Goal: Information Seeking & Learning: Find specific fact

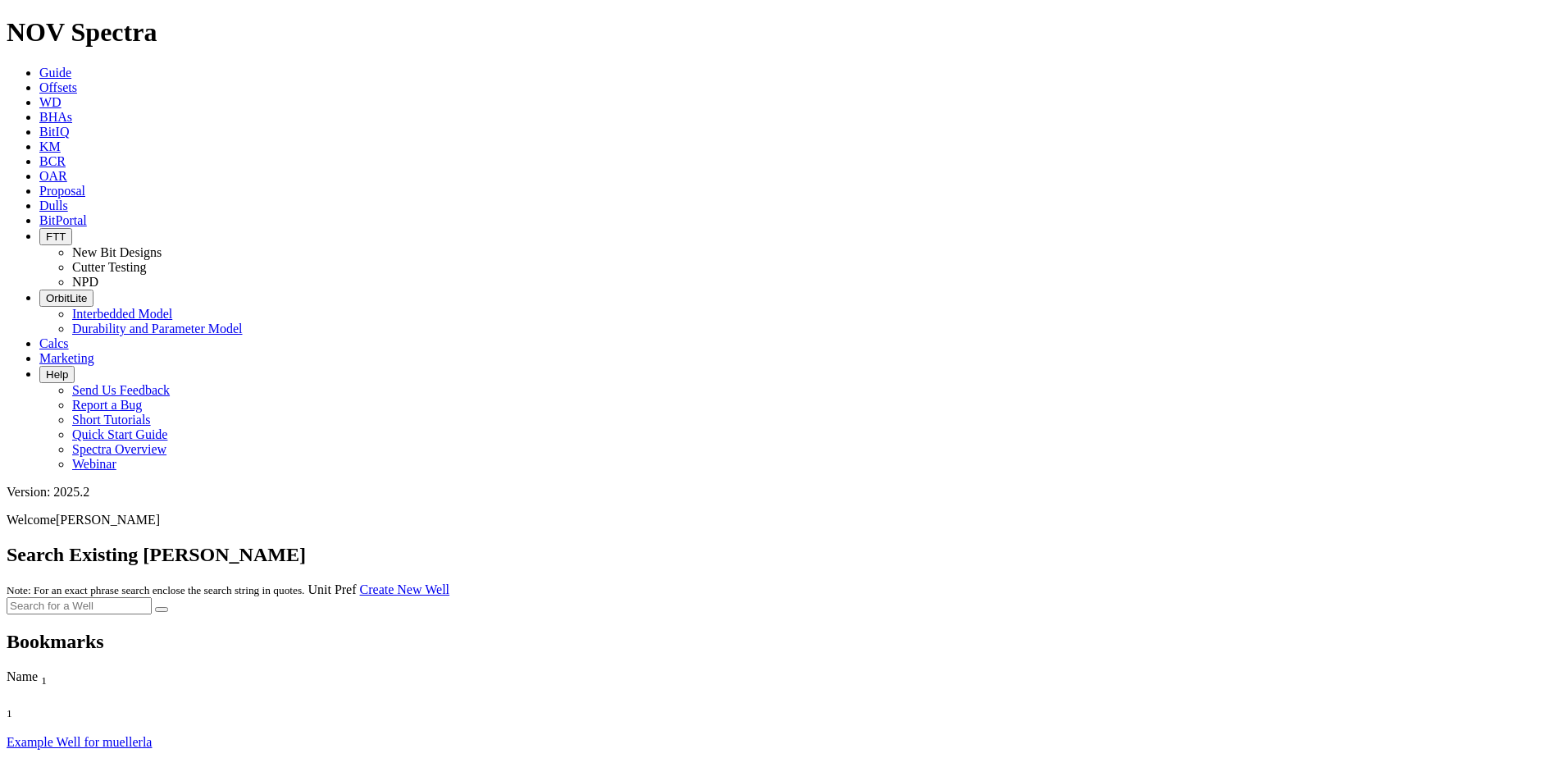
click at [264, 544] on div "Search Existing [PERSON_NAME] Note: For an exact phrase search enclose the sear…" at bounding box center [784, 570] width 1555 height 53
click at [77, 81] on link "Offsets" at bounding box center [58, 88] width 38 height 14
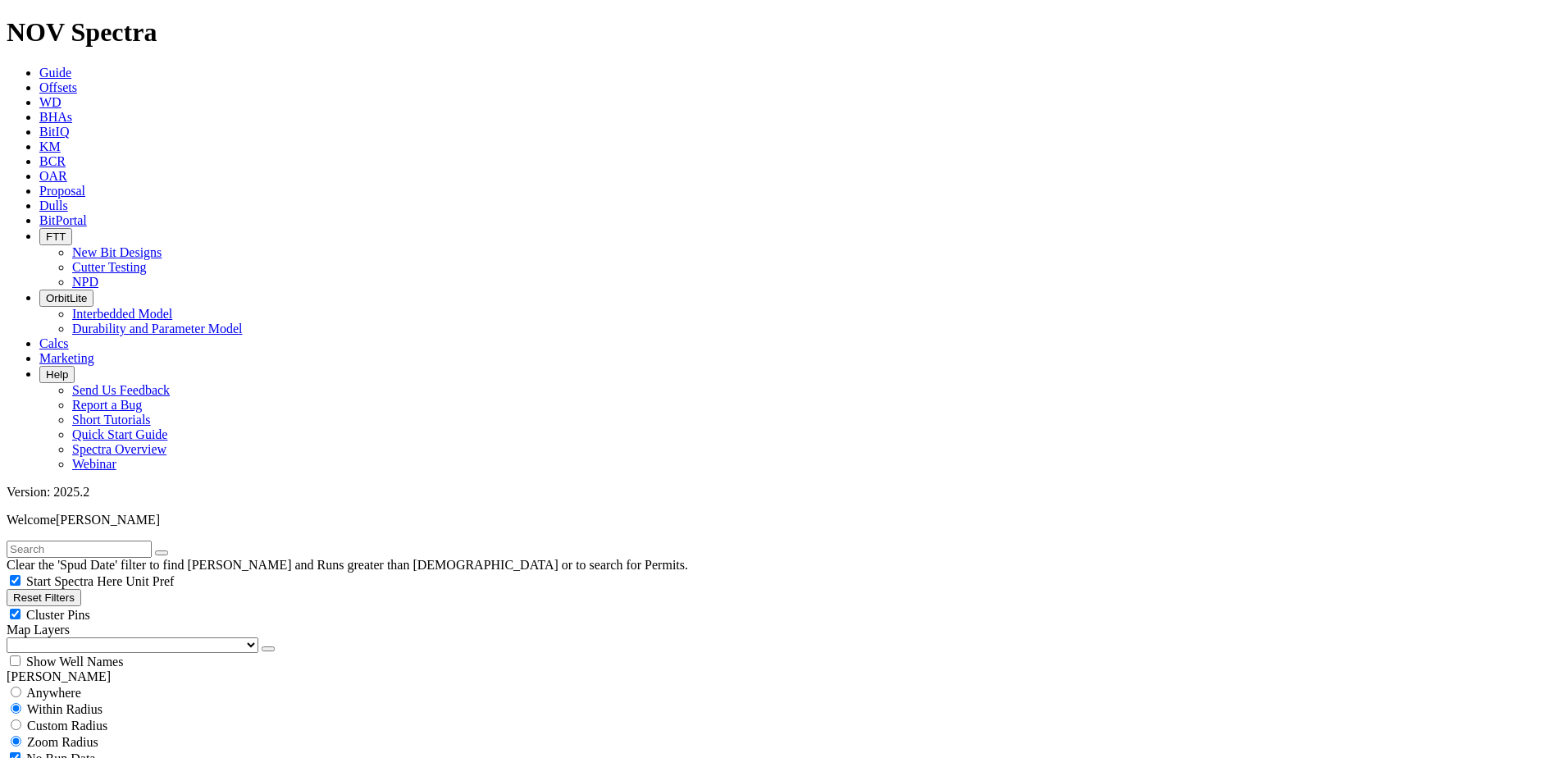
click at [80, 540] on input "text" at bounding box center [79, 549] width 145 height 17
type input "TKC66 AC1"
click at [172, 551] on button "submit" at bounding box center [178, 553] width 13 height 5
type input "10/7/22"
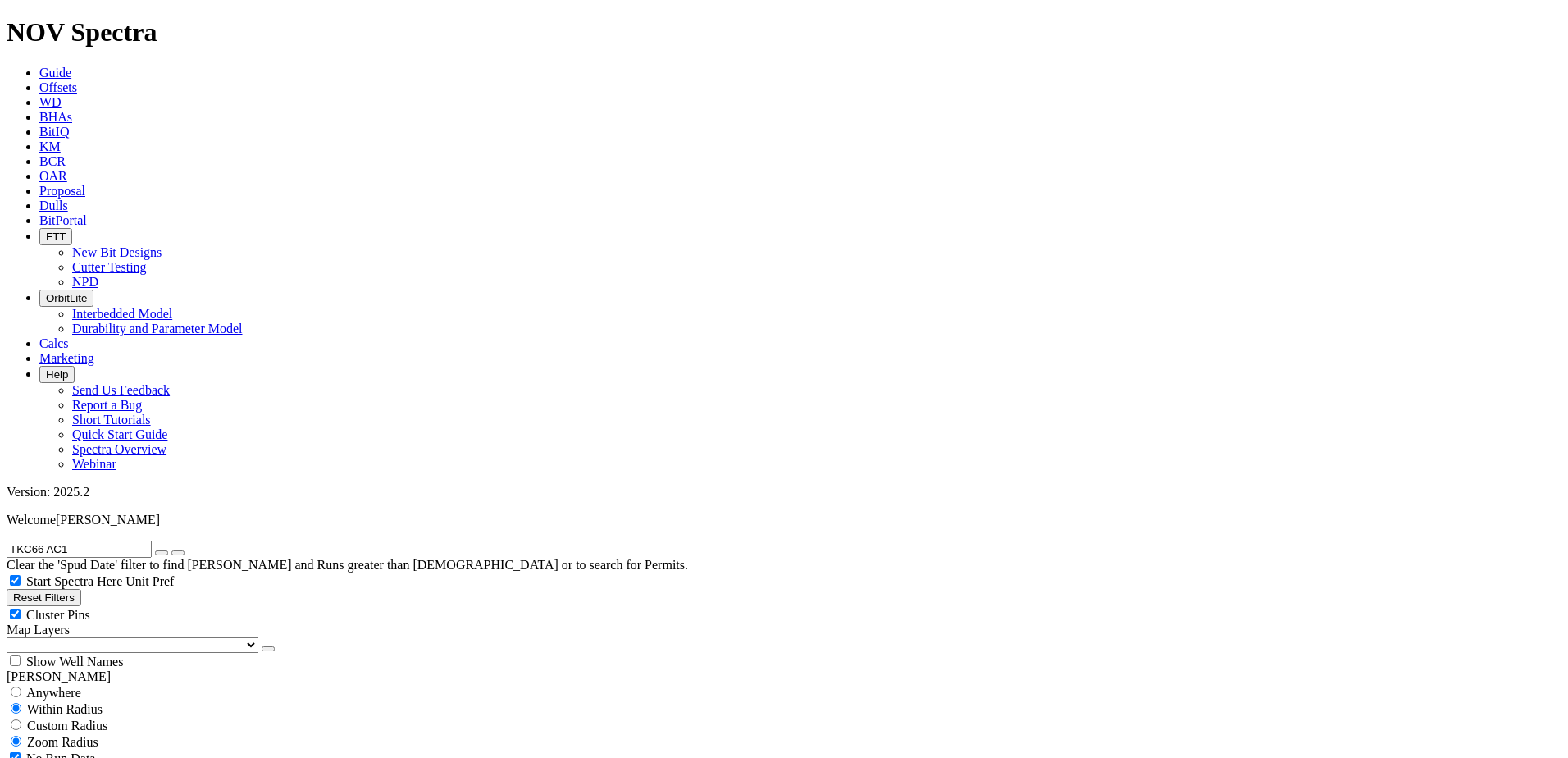
click at [52, 540] on input "TKC66 AC1" at bounding box center [79, 549] width 145 height 17
click at [172, 551] on button "submit" at bounding box center [178, 553] width 13 height 5
click at [42, 540] on input "TKC66-AC1" at bounding box center [79, 549] width 145 height 17
click at [172, 551] on button "submit" at bounding box center [178, 553] width 13 height 5
click at [48, 540] on input "TK66-AC1" at bounding box center [79, 549] width 145 height 17
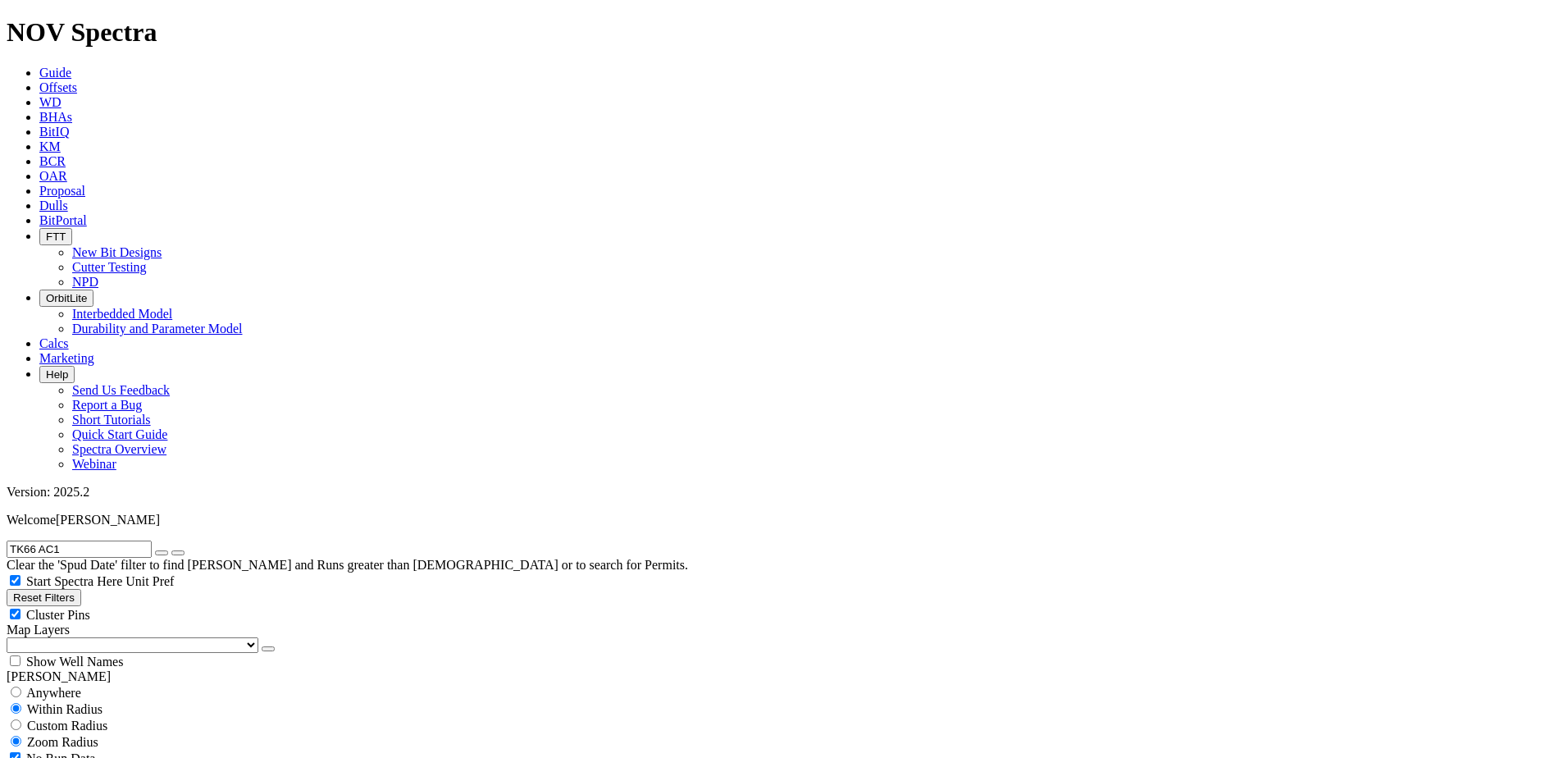
click at [172, 551] on button "submit" at bounding box center [178, 553] width 13 height 5
click at [82, 540] on input "TK66 AC1" at bounding box center [79, 549] width 145 height 17
click at [172, 551] on button "submit" at bounding box center [178, 553] width 13 height 5
click at [30, 540] on input "TK66 AC1" at bounding box center [79, 549] width 145 height 17
click at [172, 551] on button "submit" at bounding box center [178, 553] width 13 height 5
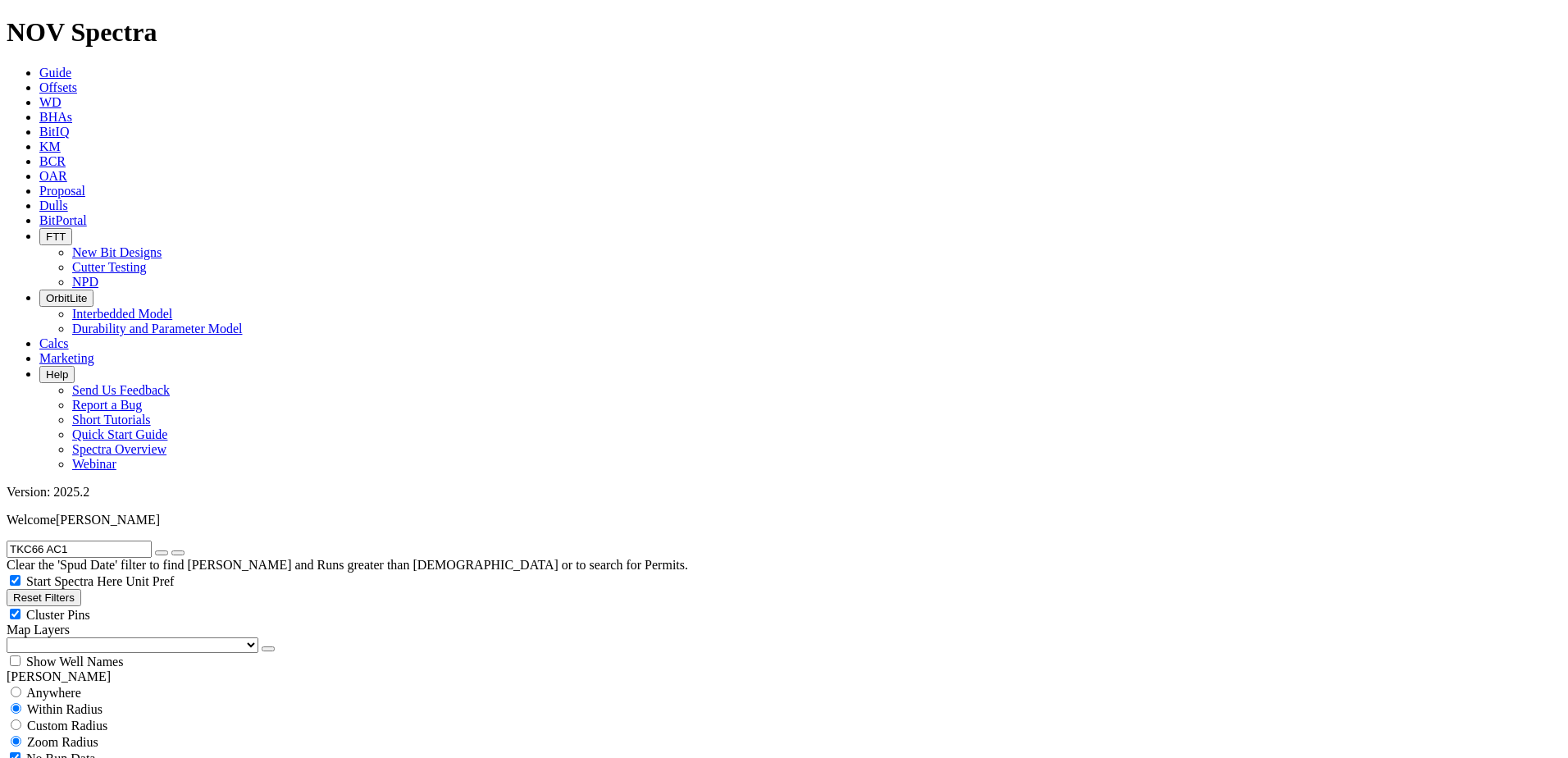
click at [58, 540] on input "TKC66 AC1" at bounding box center [79, 549] width 145 height 17
type input "TKC66-AC1"
click at [172, 551] on button "submit" at bounding box center [178, 553] width 13 height 5
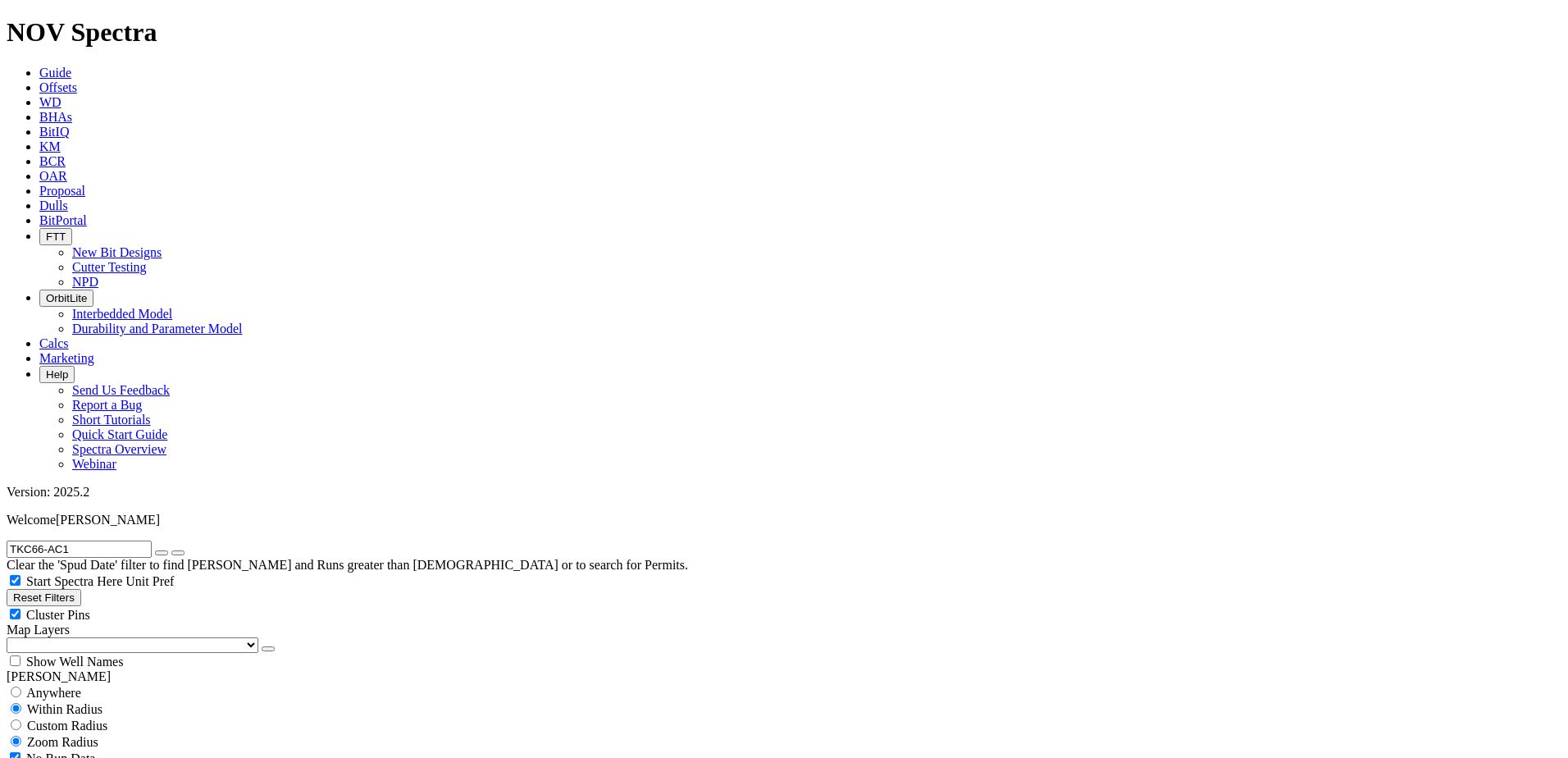
type input "[DATE]"
select select "9.875"
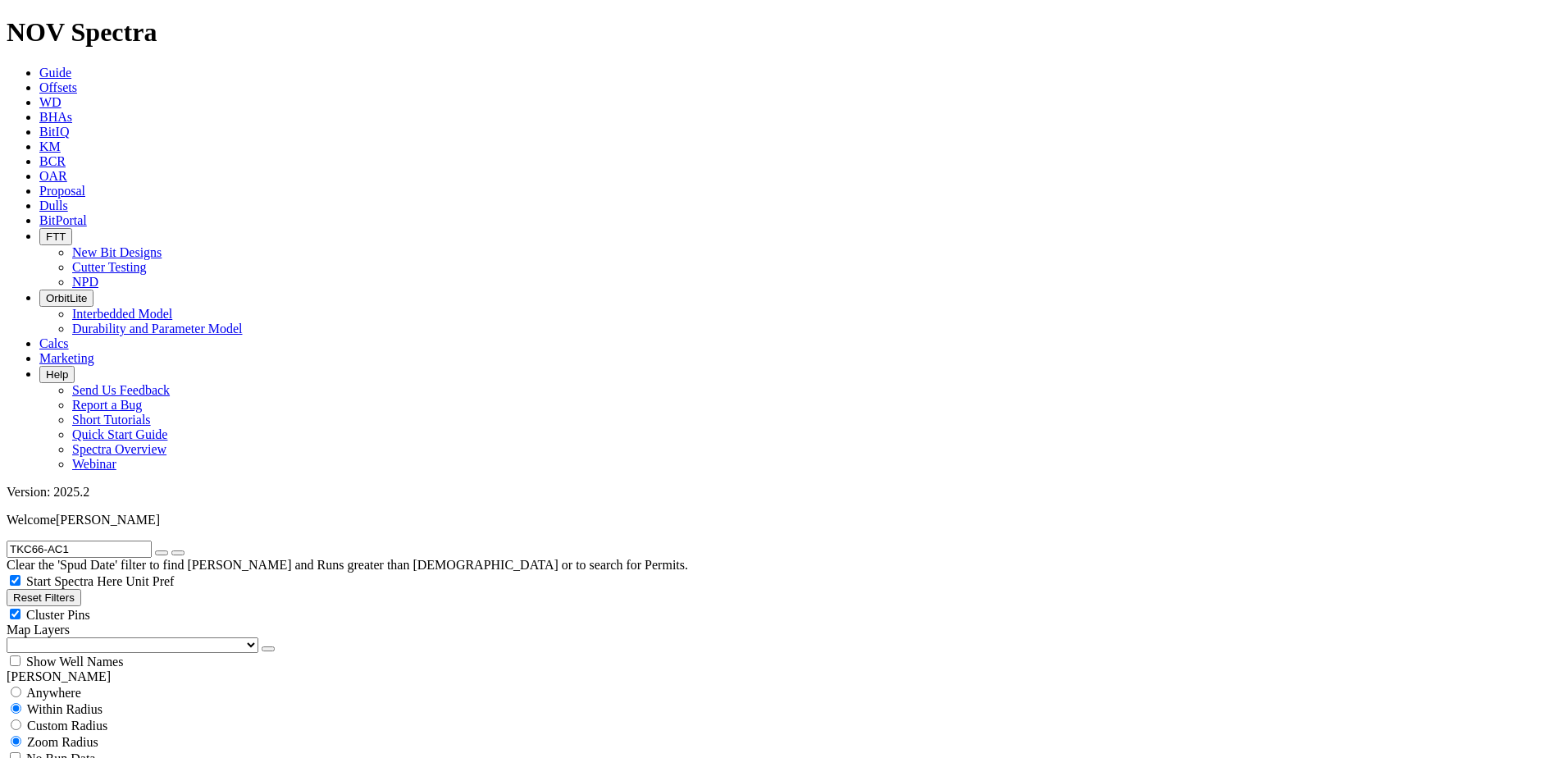
checkbox input "false"
select select "? number:9.875 ?"
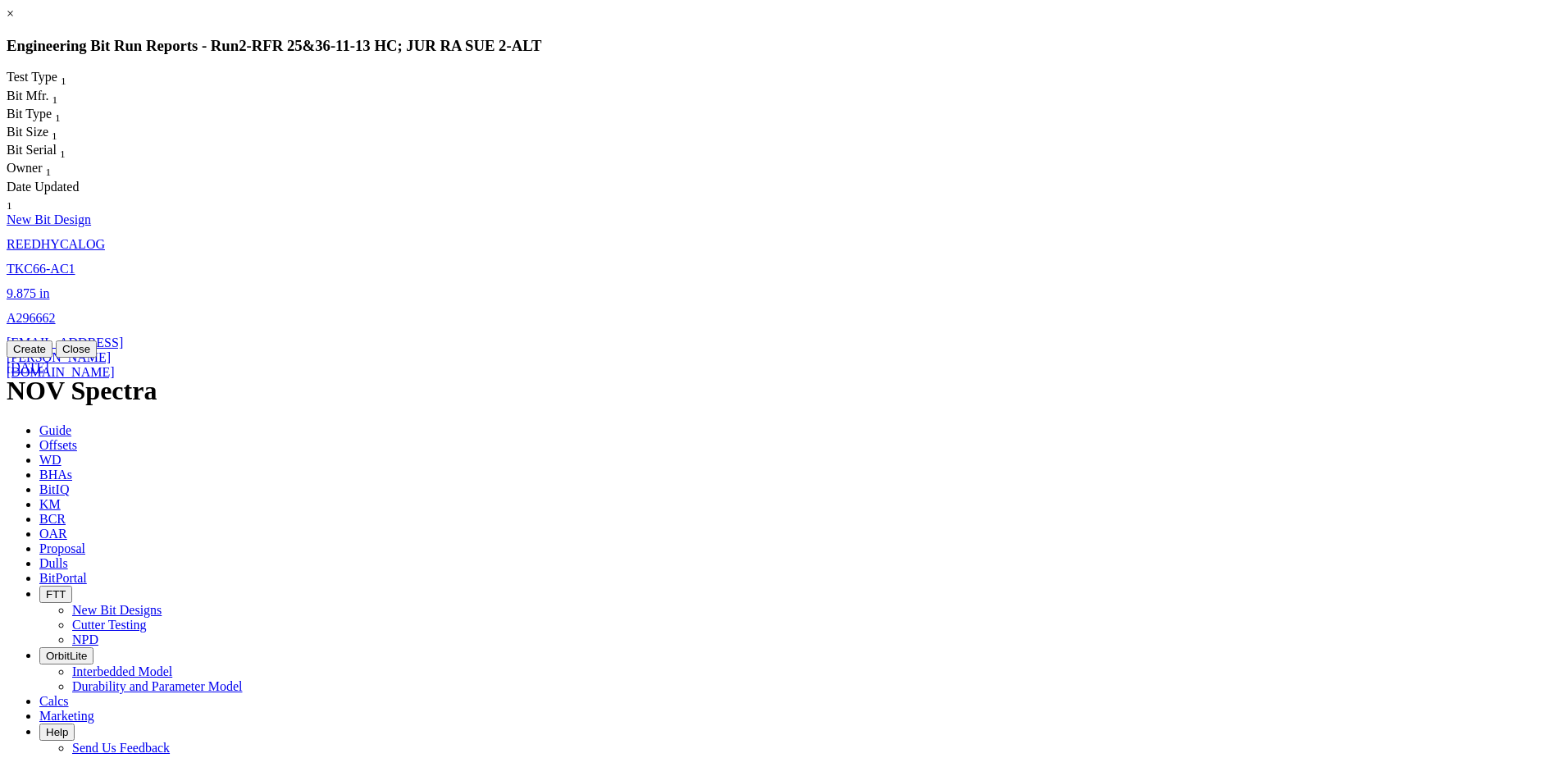
click at [75, 262] on link "TKC66-AC1" at bounding box center [41, 269] width 68 height 14
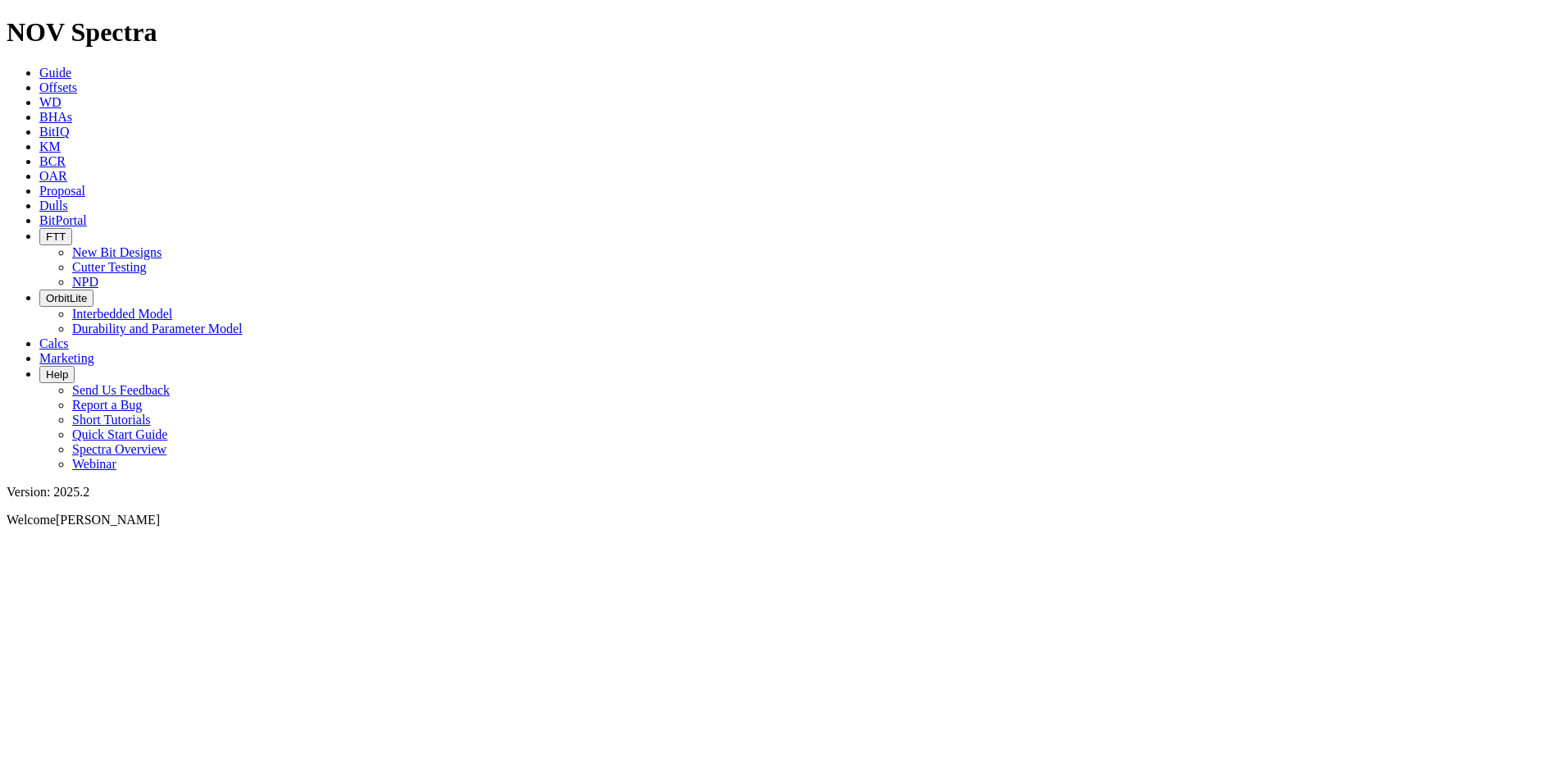
select select "New Bit Design"
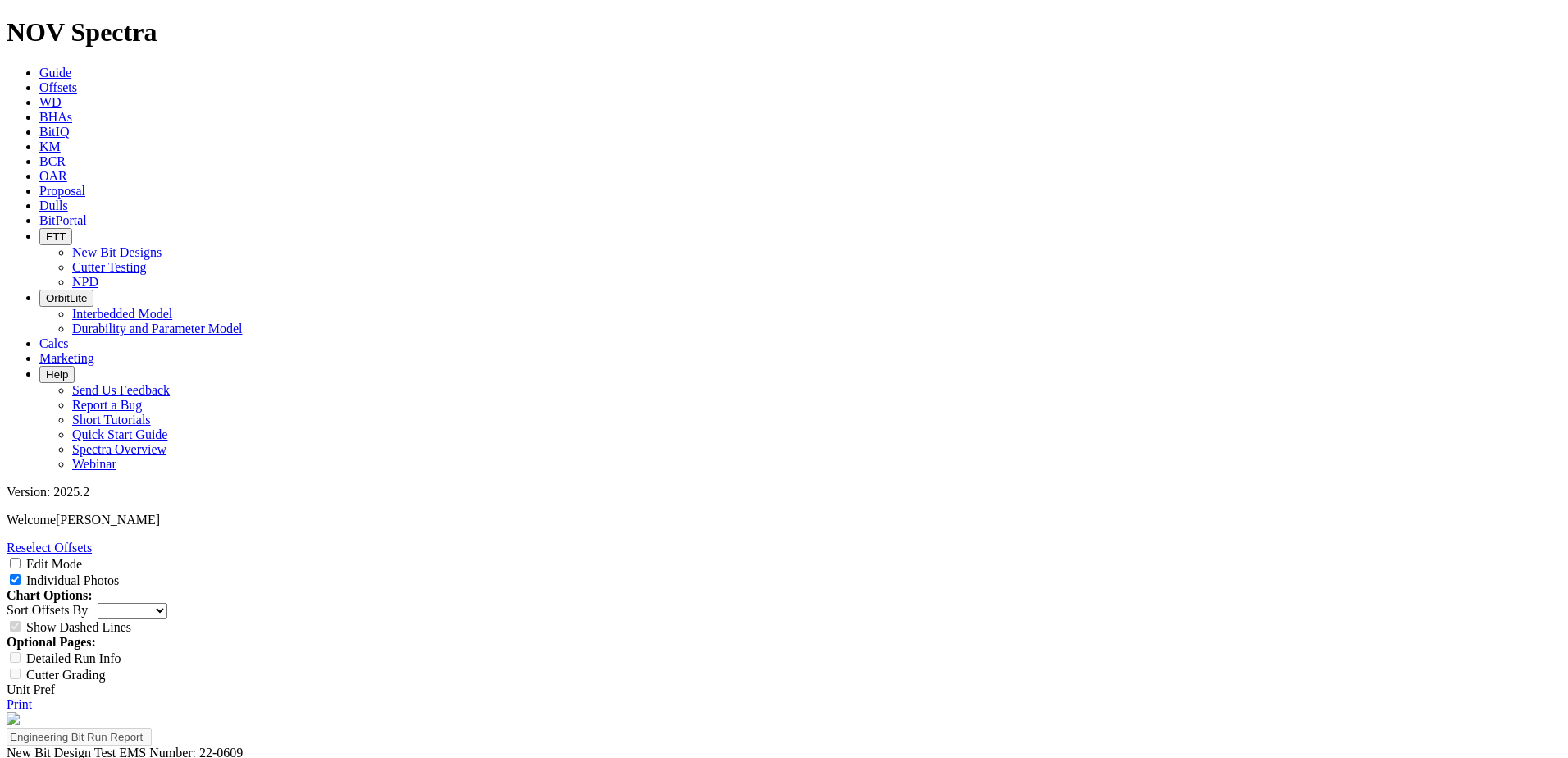
scroll to position [0, 0]
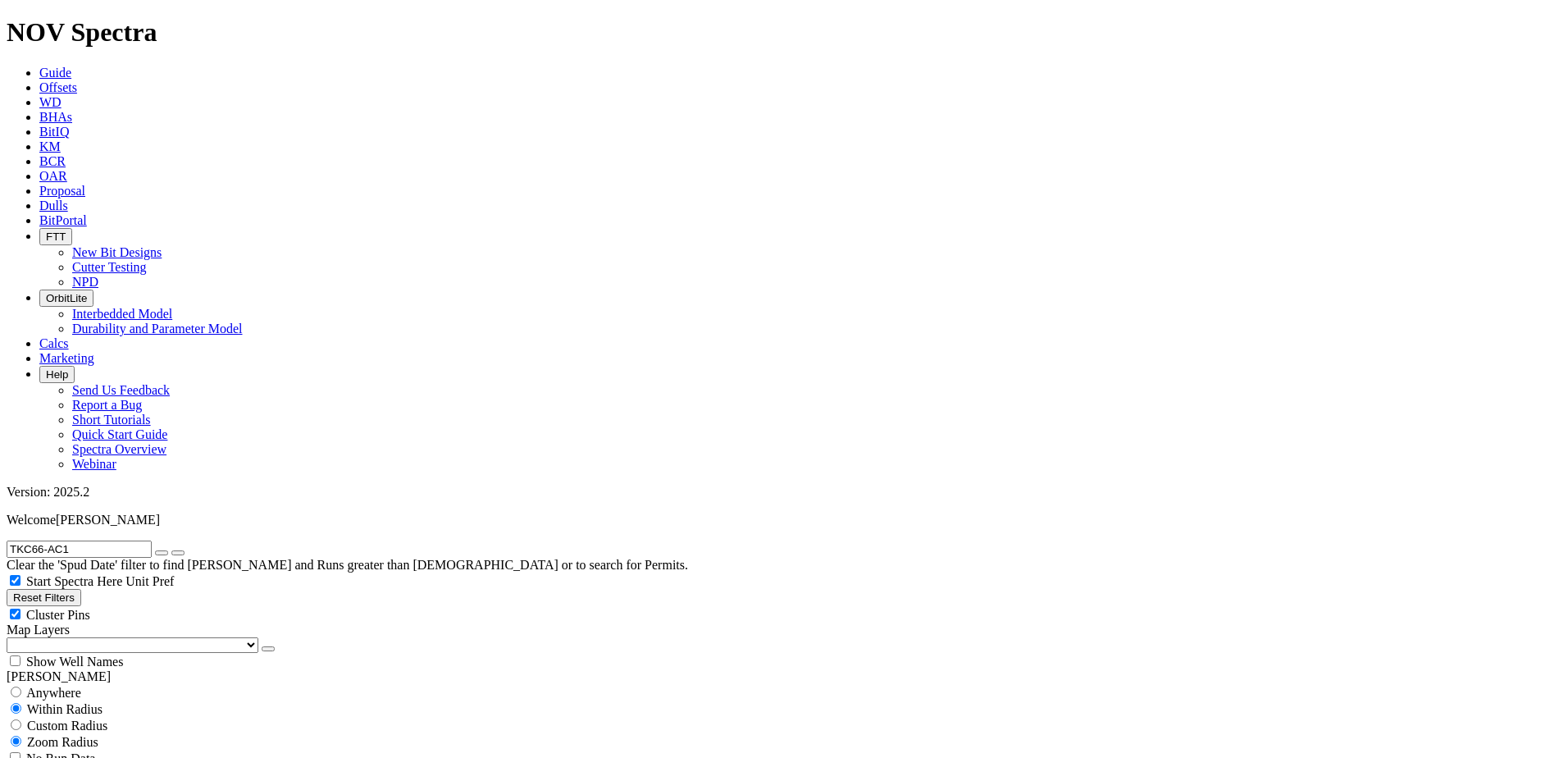
scroll to position [493, 0]
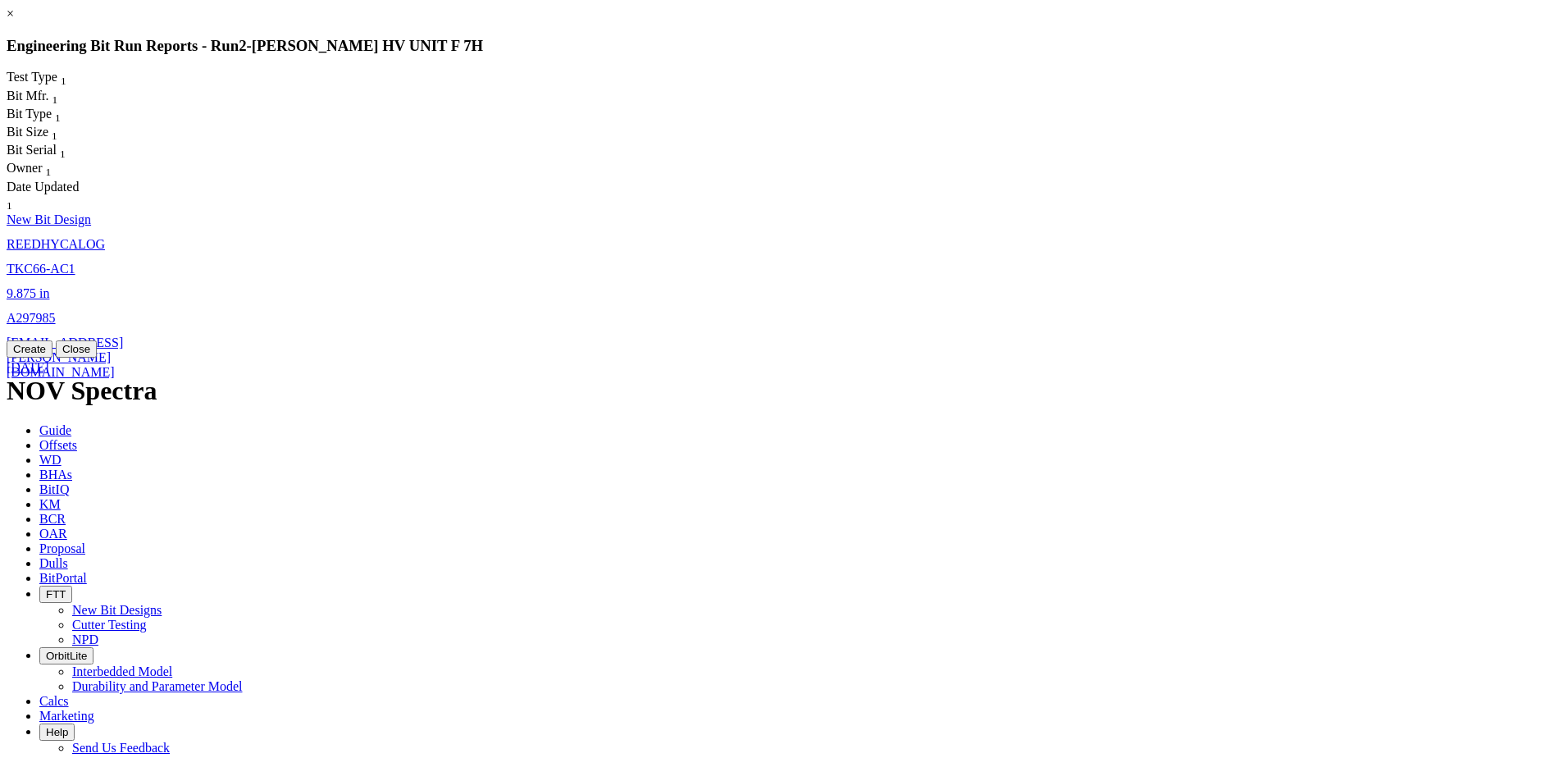
click at [123, 336] on span "[EMAIL_ADDRESS][PERSON_NAME][DOMAIN_NAME]" at bounding box center [65, 357] width 116 height 43
select select "New Bit Design"
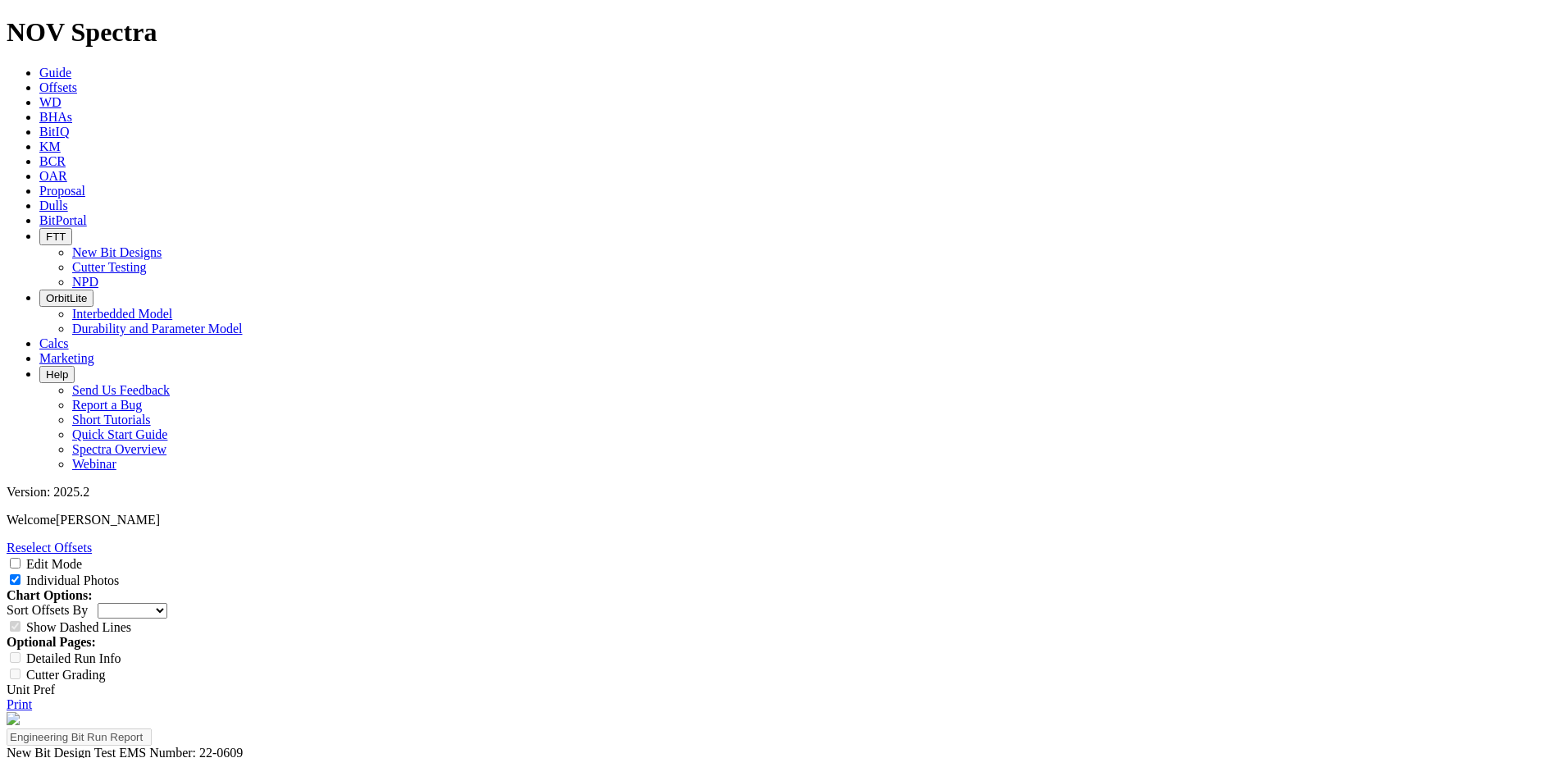
select select "New Bit Design"
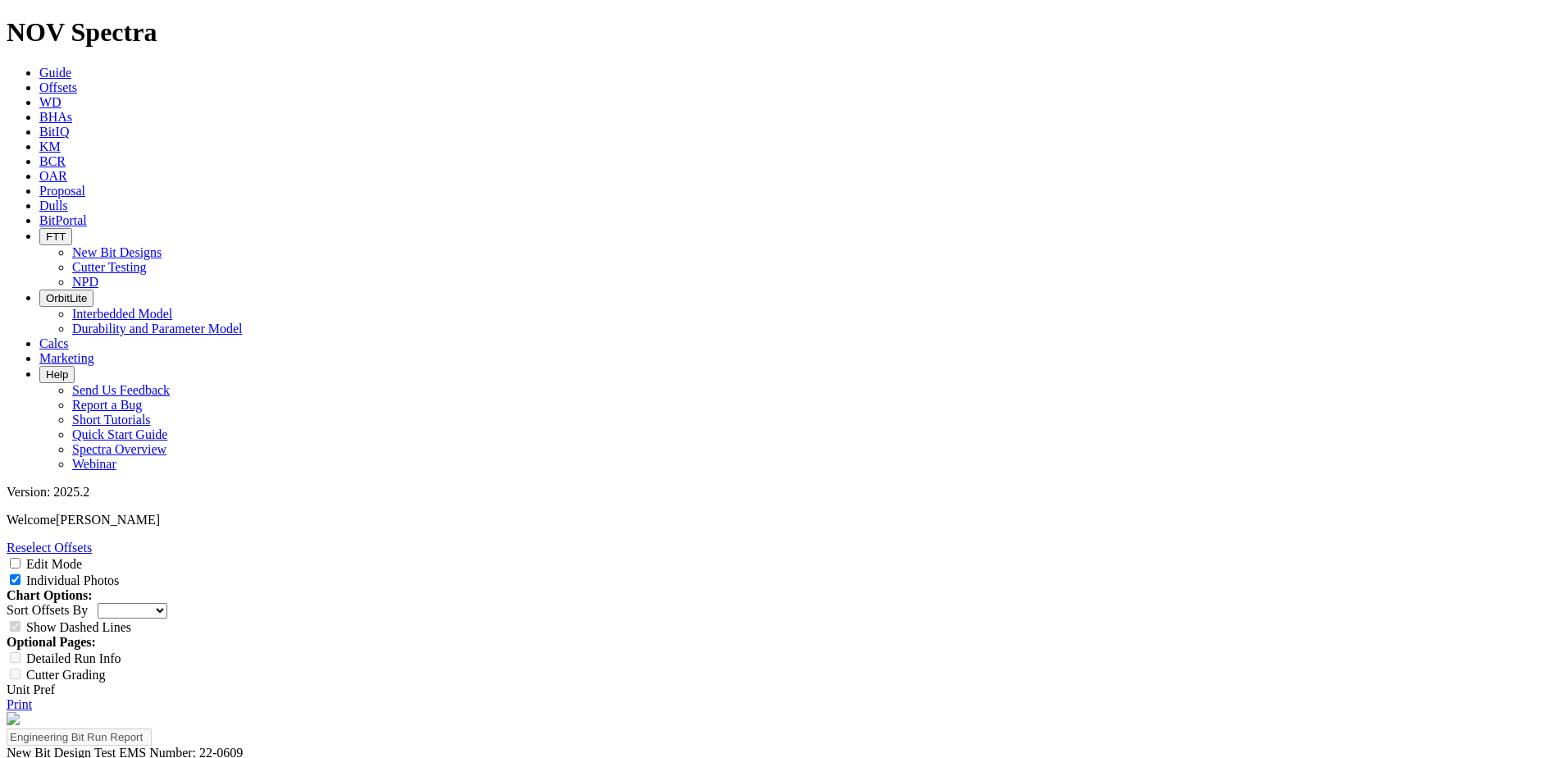
scroll to position [1696, 0]
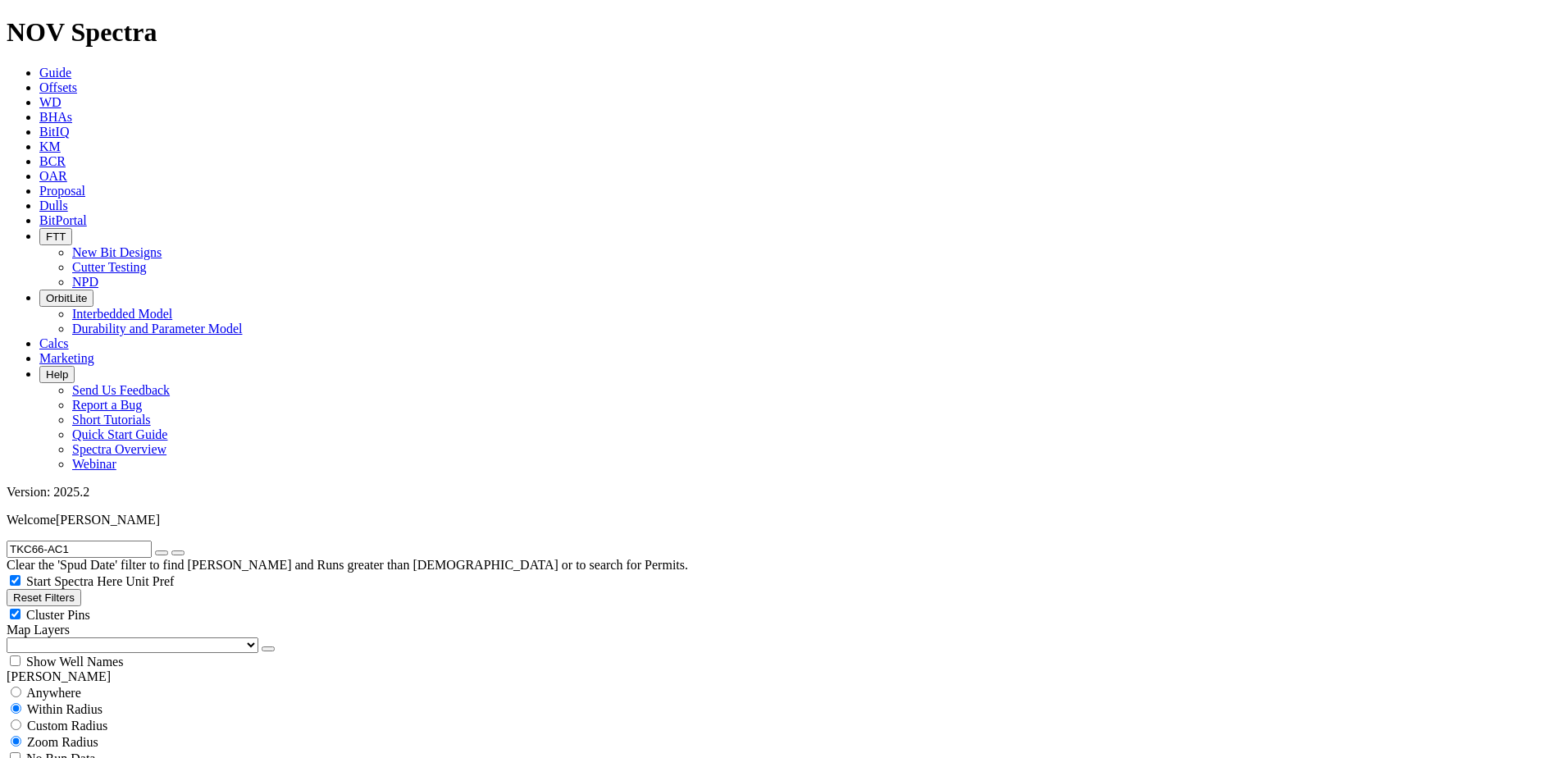
scroll to position [657, 0]
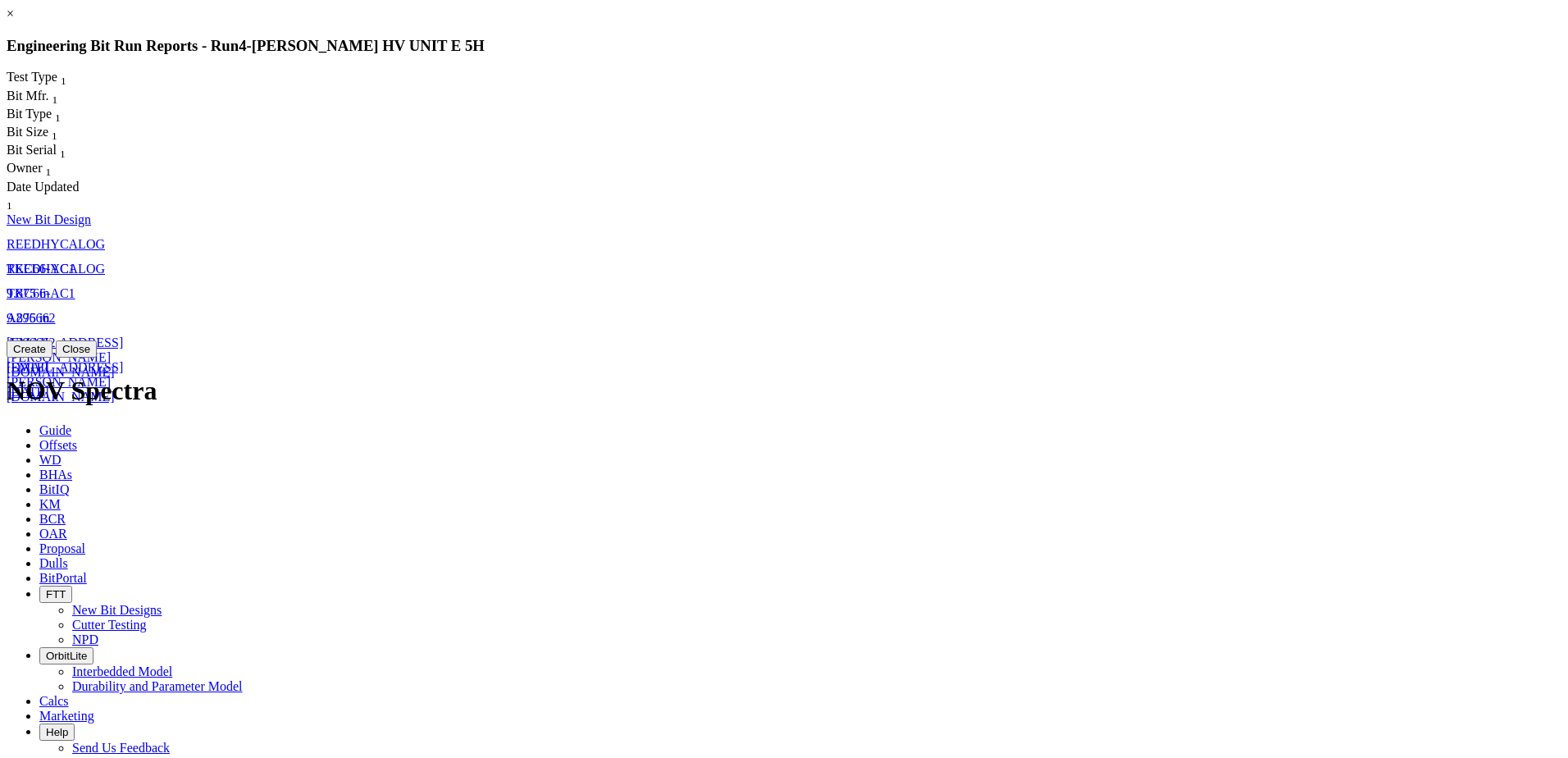
click at [123, 360] on span "[EMAIL_ADDRESS][PERSON_NAME][DOMAIN_NAME]" at bounding box center [65, 382] width 116 height 43
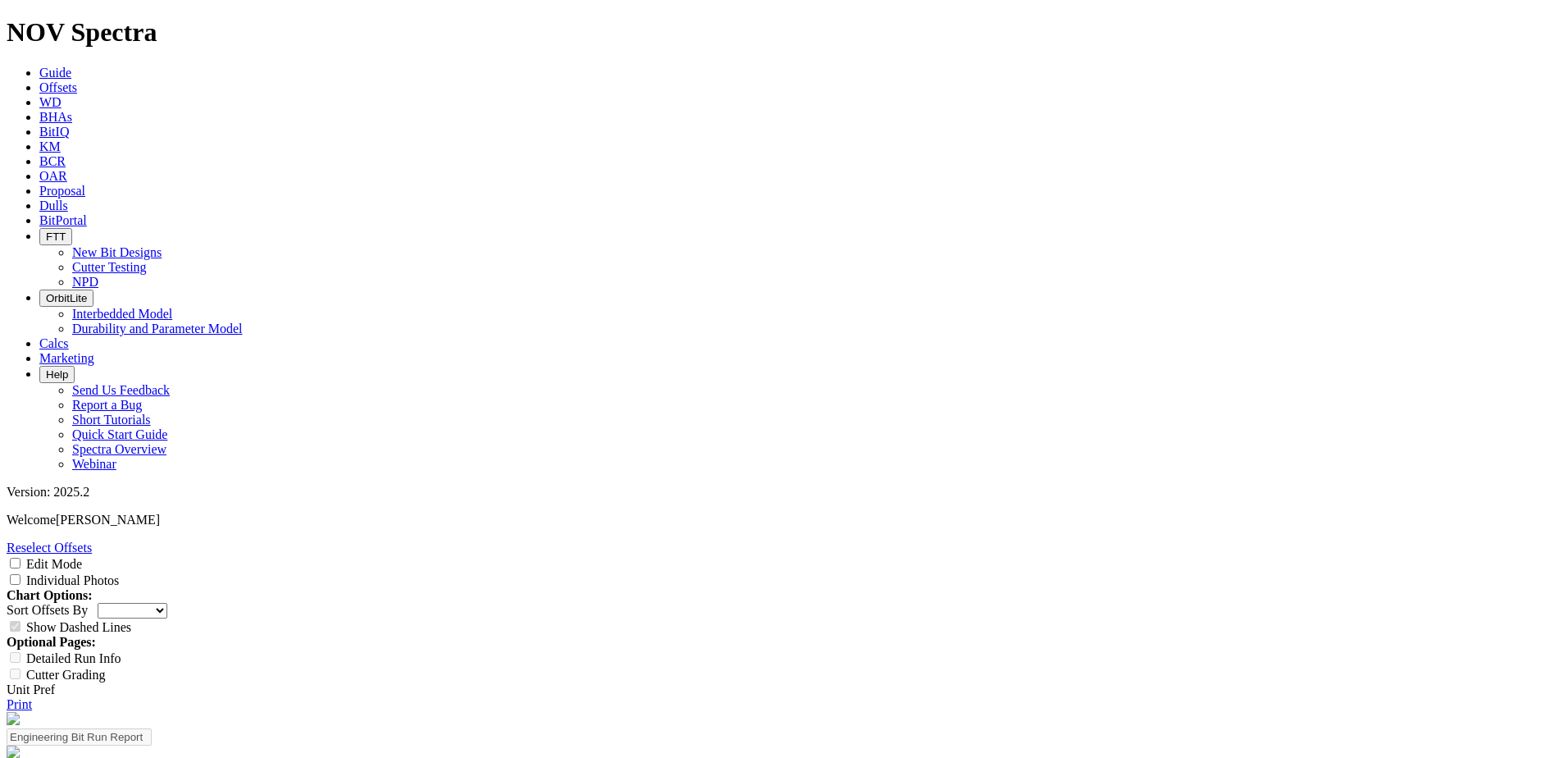
click at [21, 574] on input "Individual Photos" at bounding box center [15, 579] width 10 height 10
checkbox input "true"
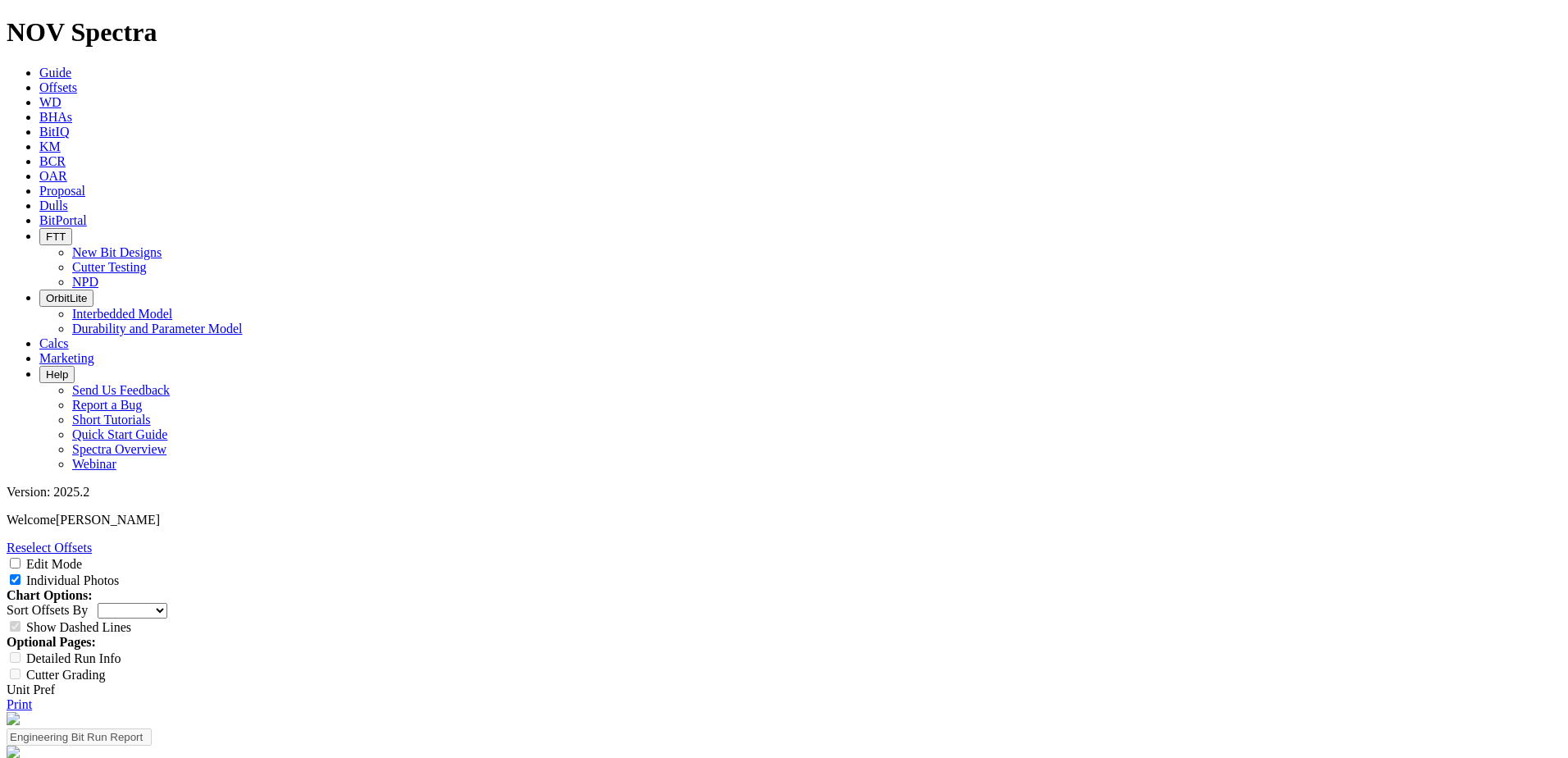
drag, startPoint x: 1275, startPoint y: 354, endPoint x: 1207, endPoint y: 378, distance: 72.1
